Goal: Information Seeking & Learning: Find specific fact

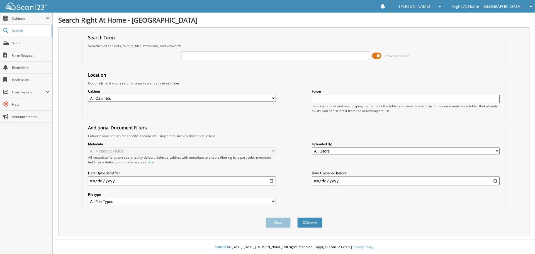
click at [216, 55] on input "text" at bounding box center [275, 56] width 188 height 8
type input "[PERSON_NAME]"
click at [298, 217] on button "Search" at bounding box center [310, 222] width 25 height 10
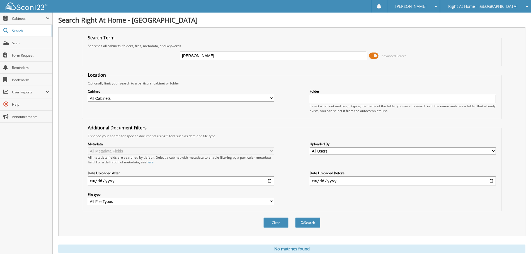
click at [304, 217] on div "Clear Search" at bounding box center [292, 222] width 420 height 23
click at [310, 219] on button "Search" at bounding box center [307, 222] width 25 height 10
click at [519, 6] on div "Right At Home - [GEOGRAPHIC_DATA]" at bounding box center [485, 6] width 85 height 13
click at [527, 6] on icon at bounding box center [525, 6] width 5 height 4
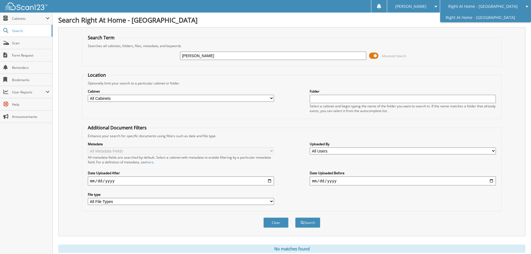
click at [504, 15] on link "Right At Home - [GEOGRAPHIC_DATA]" at bounding box center [485, 18] width 91 height 10
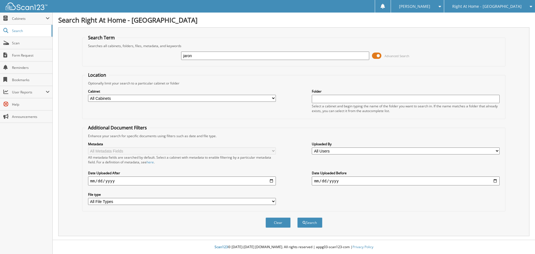
type input "[PERSON_NAME]"
click at [298, 217] on button "Search" at bounding box center [310, 222] width 25 height 10
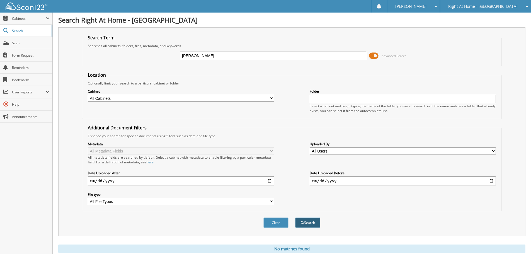
click at [318, 219] on button "Search" at bounding box center [307, 222] width 25 height 10
click at [20, 20] on span "Cabinets" at bounding box center [29, 18] width 34 height 5
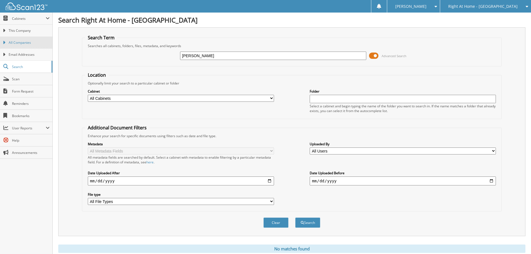
click at [26, 44] on span "All Companies" at bounding box center [29, 42] width 41 height 5
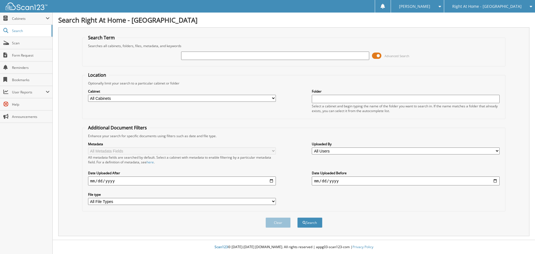
click at [375, 56] on span at bounding box center [376, 56] width 9 height 8
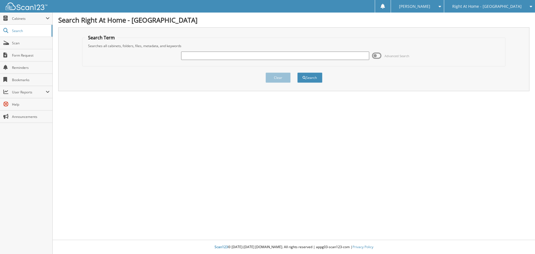
click at [200, 55] on input "text" at bounding box center [275, 56] width 188 height 8
type input "[PERSON_NAME]"
click at [317, 77] on button "Search" at bounding box center [310, 77] width 25 height 10
